Goal: Information Seeking & Learning: Learn about a topic

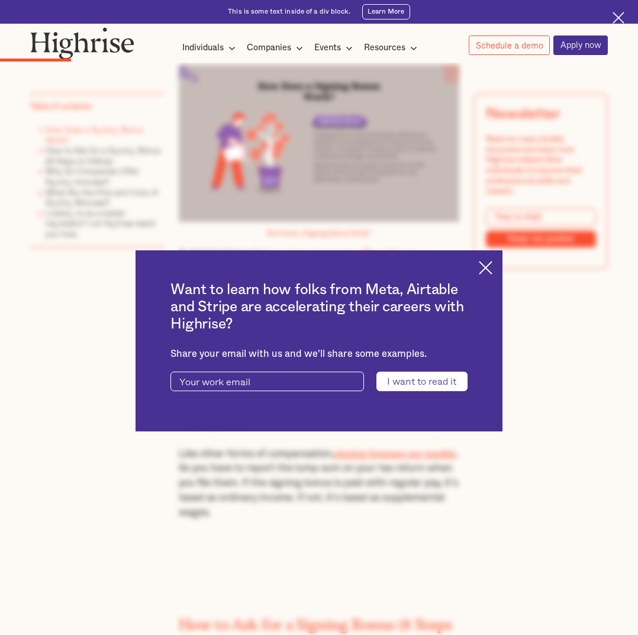
scroll to position [1008, 0]
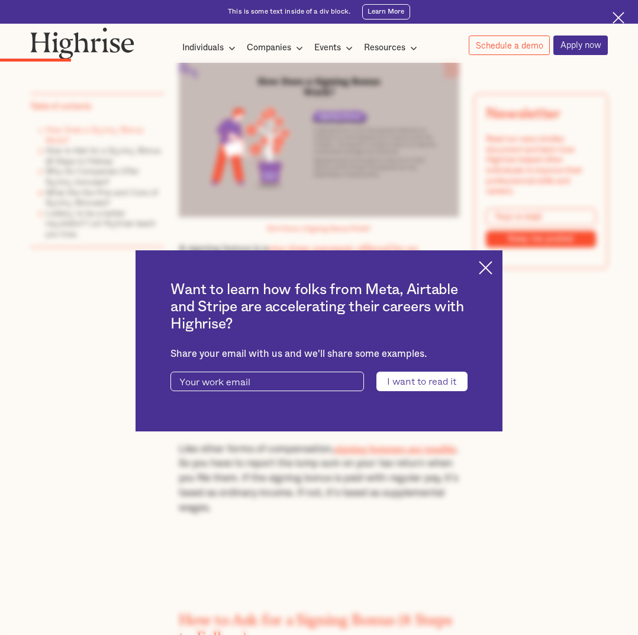
click at [483, 264] on img at bounding box center [485, 268] width 14 height 14
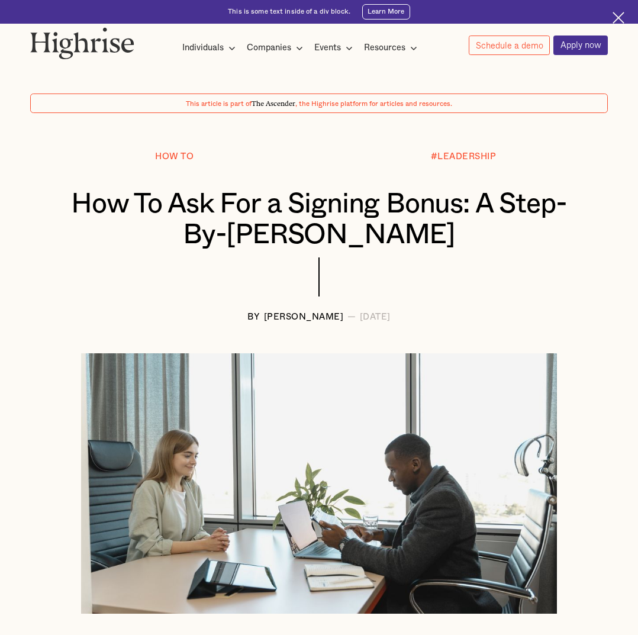
scroll to position [0, 0]
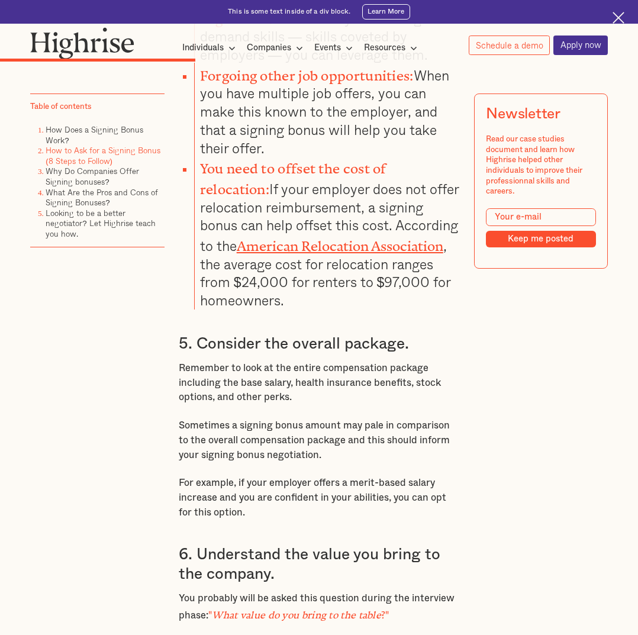
scroll to position [2442, 0]
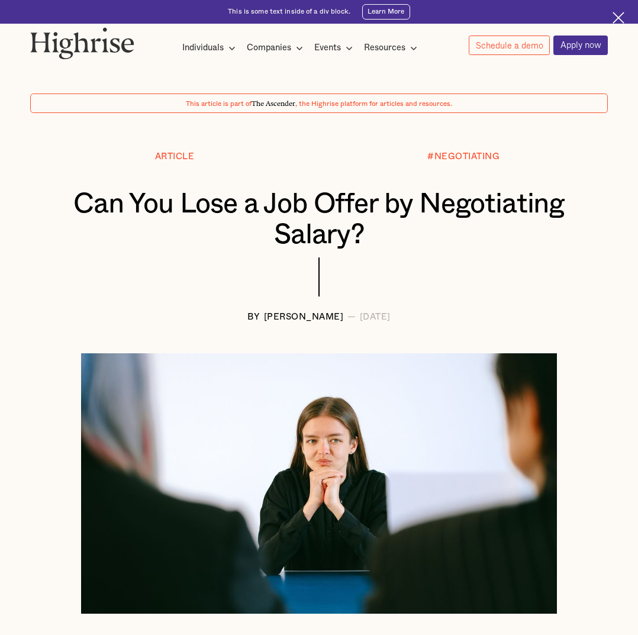
click at [60, 39] on img at bounding box center [82, 42] width 104 height 31
click at [88, 39] on img at bounding box center [82, 42] width 104 height 31
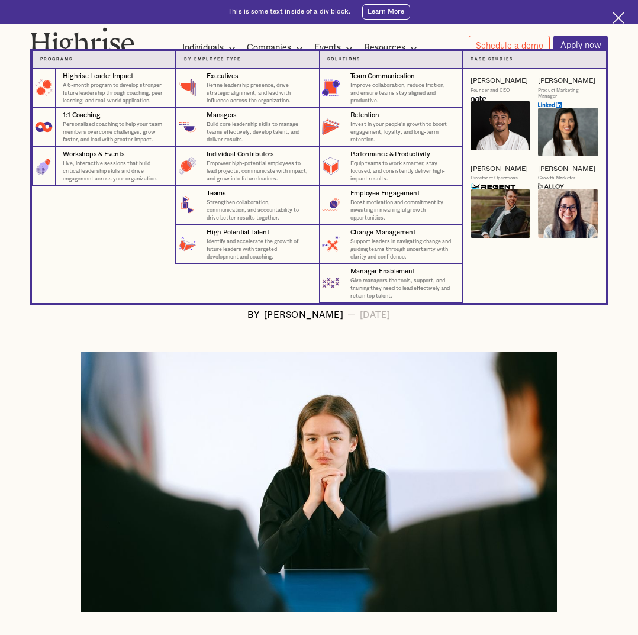
scroll to position [2, 0]
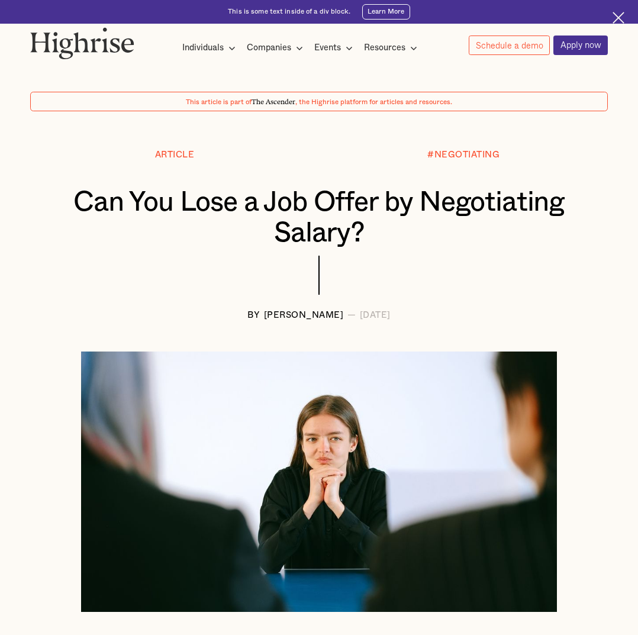
click at [45, 232] on div "Can You Lose a Job Offer by Negotiating Salary?" at bounding box center [318, 217] width 577 height 61
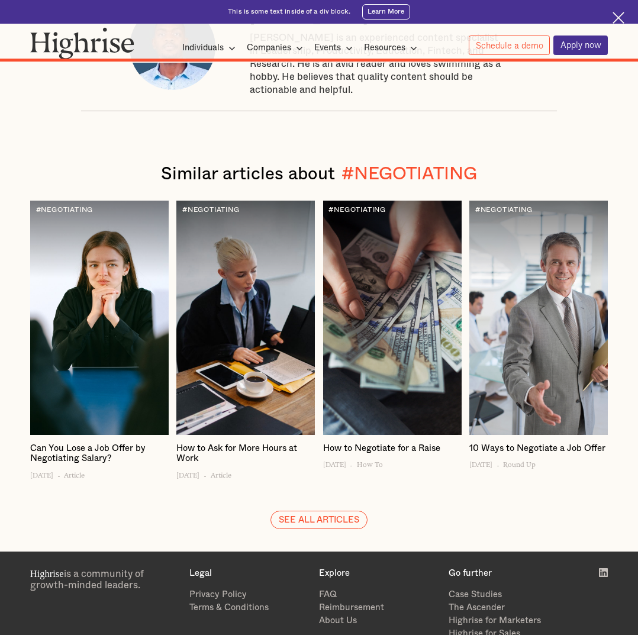
scroll to position [7335, 0]
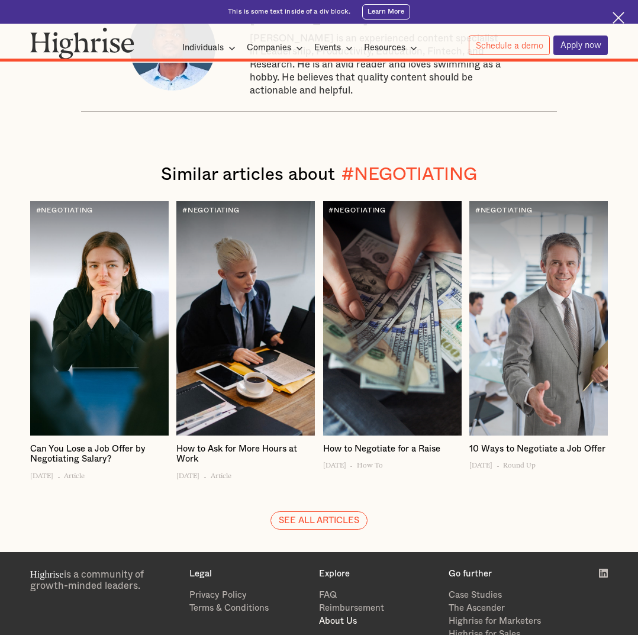
click at [333, 614] on link "About Us" at bounding box center [378, 620] width 119 height 13
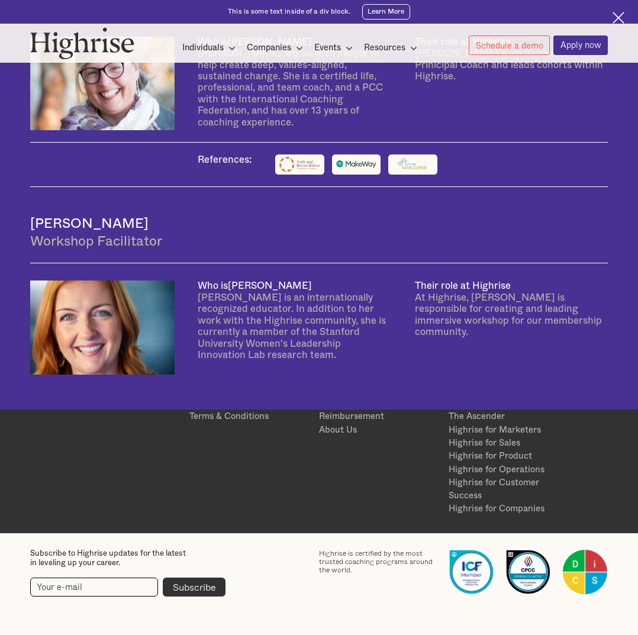
scroll to position [1801, 0]
